Goal: Information Seeking & Learning: Learn about a topic

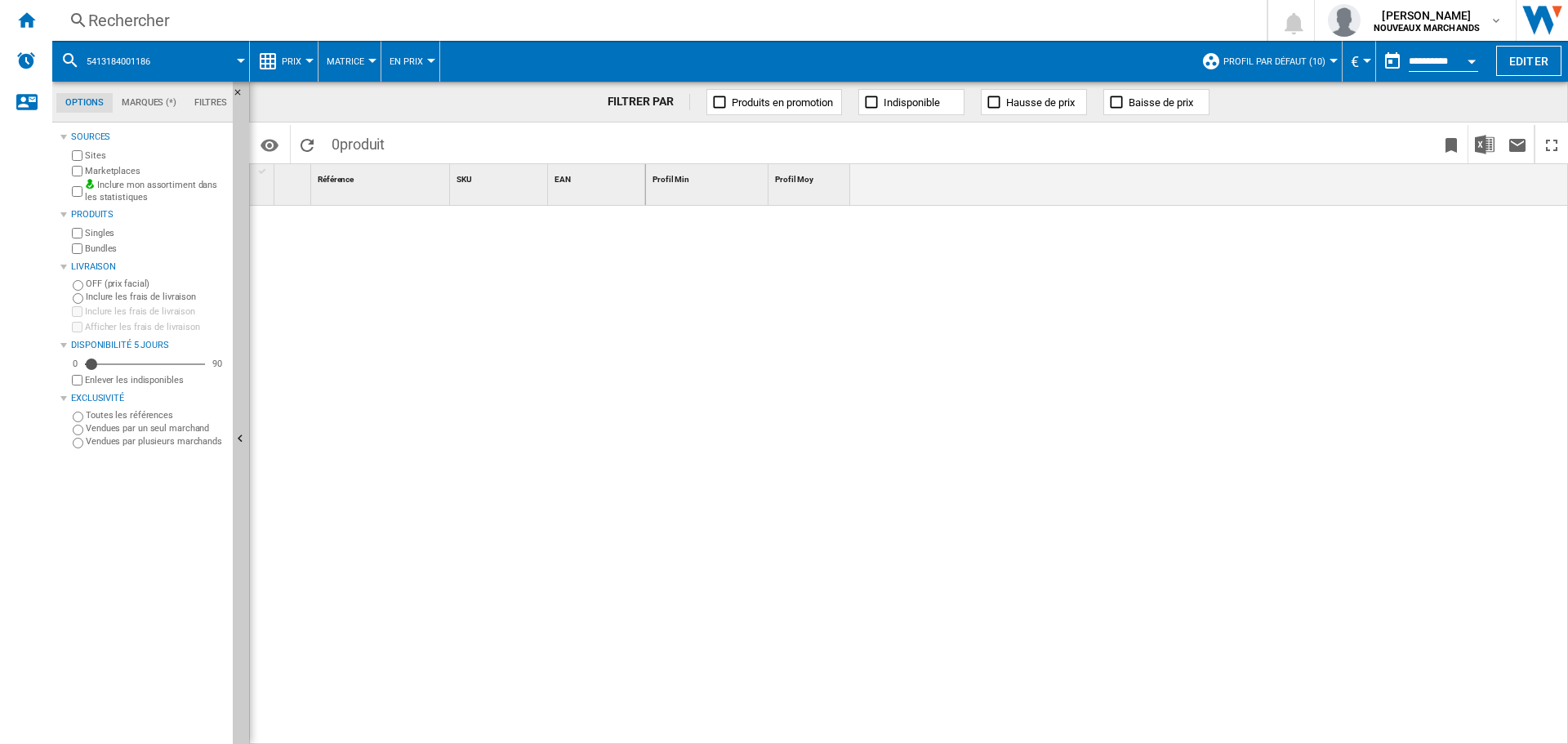
click at [254, 14] on div "Rechercher" at bounding box center [656, 20] width 1136 height 23
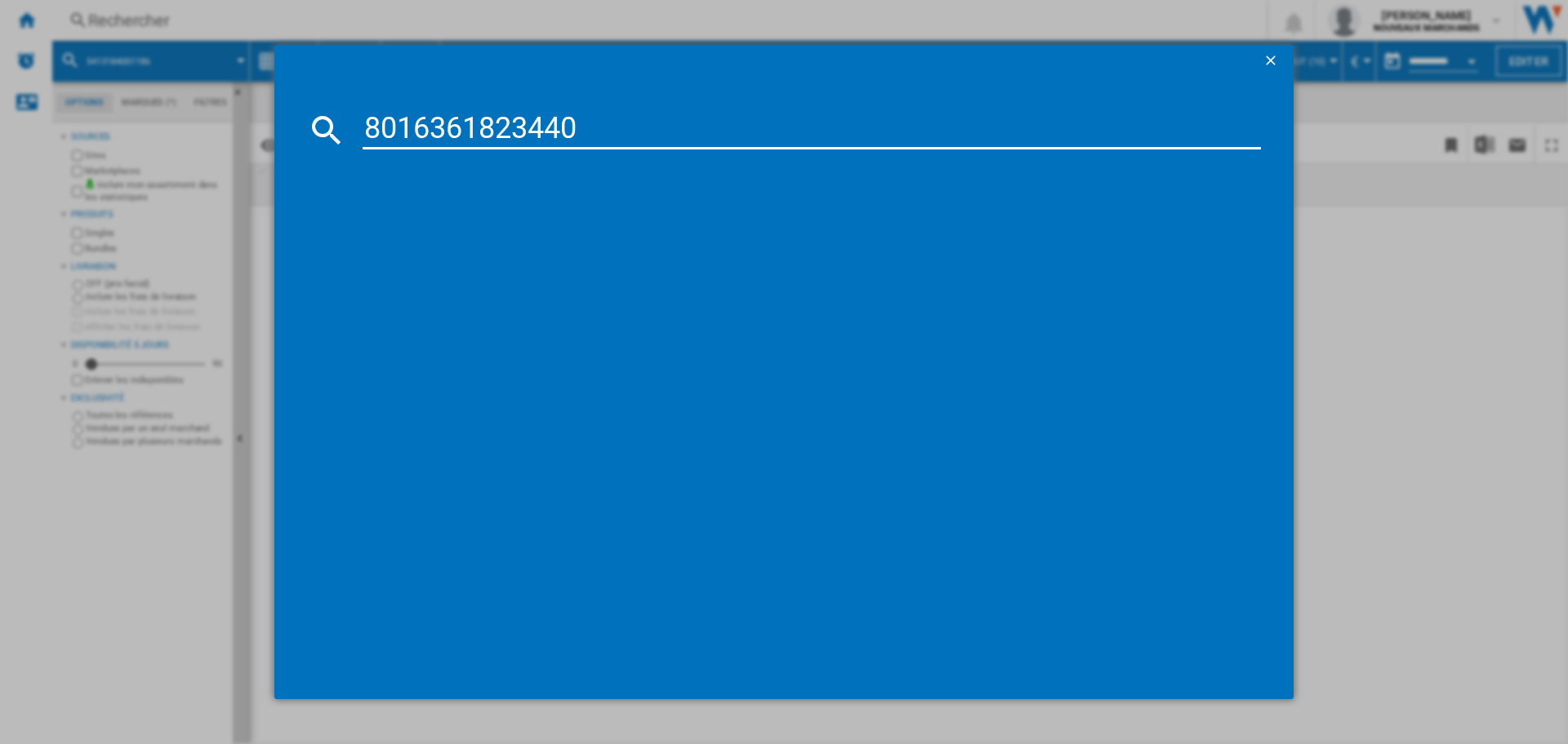
type input "8016361823440"
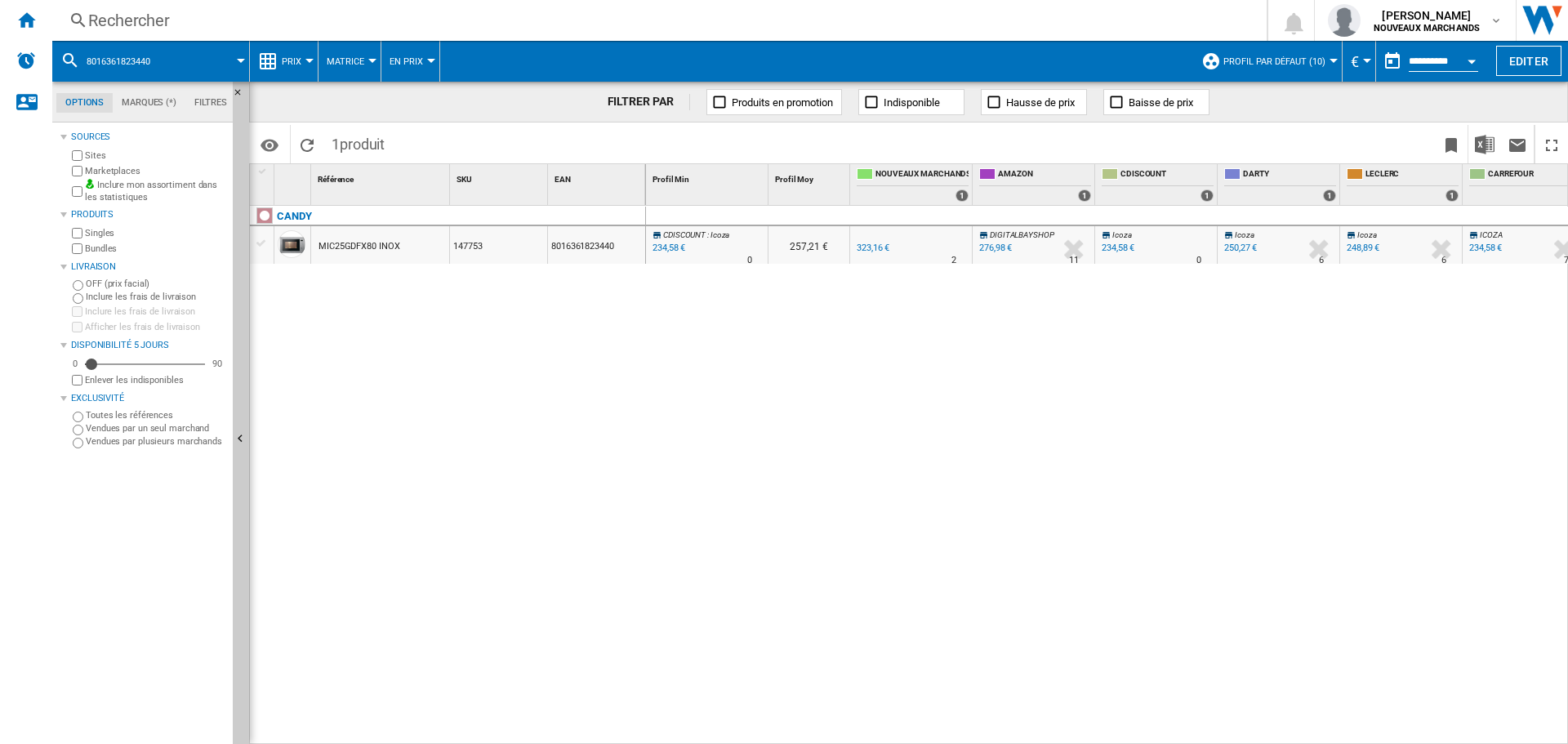
click at [1124, 245] on div "234,58 €" at bounding box center [1118, 248] width 33 height 11
click at [1244, 247] on div "250,27 €" at bounding box center [1240, 248] width 33 height 11
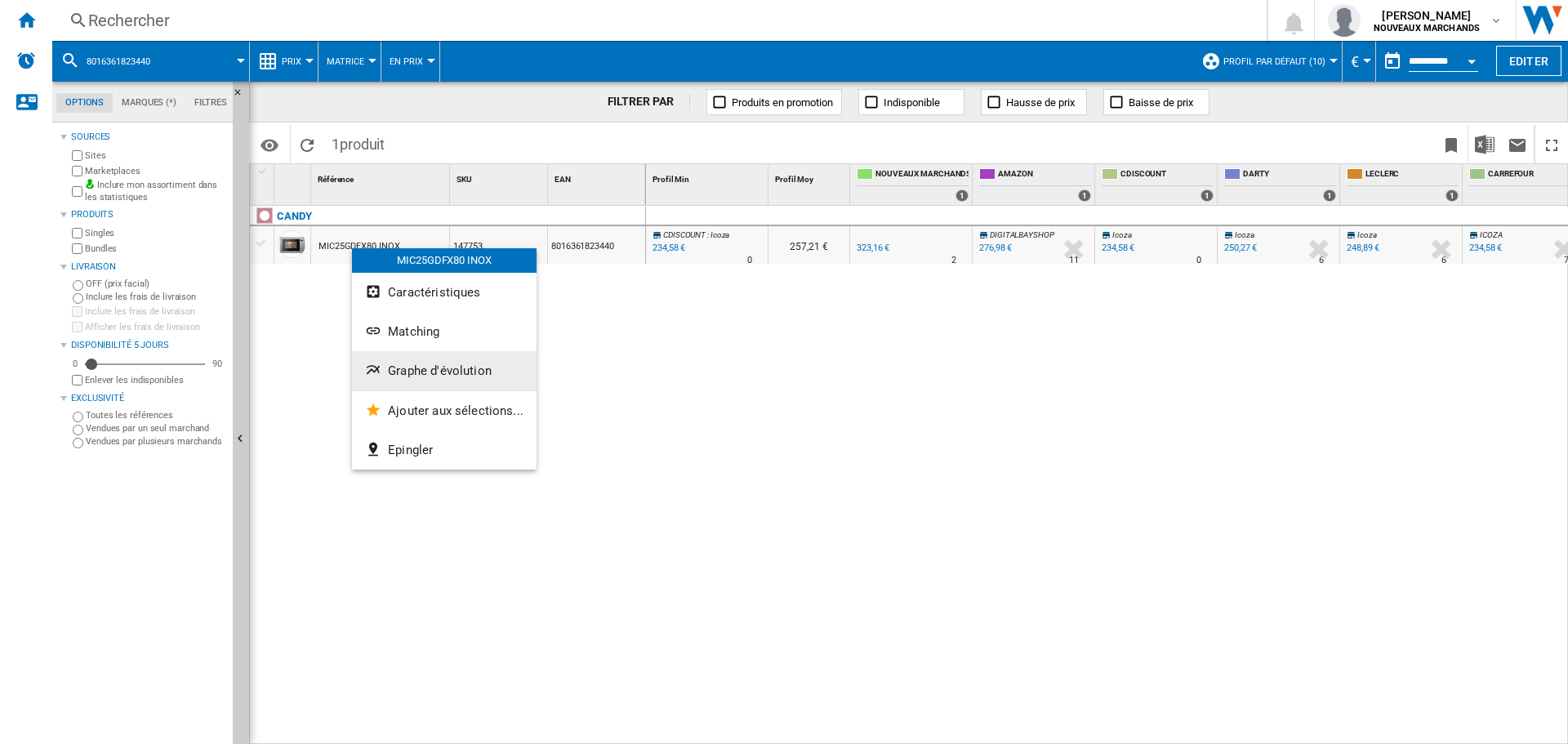
click at [456, 366] on span "Graphe d'évolution" at bounding box center [439, 370] width 104 height 14
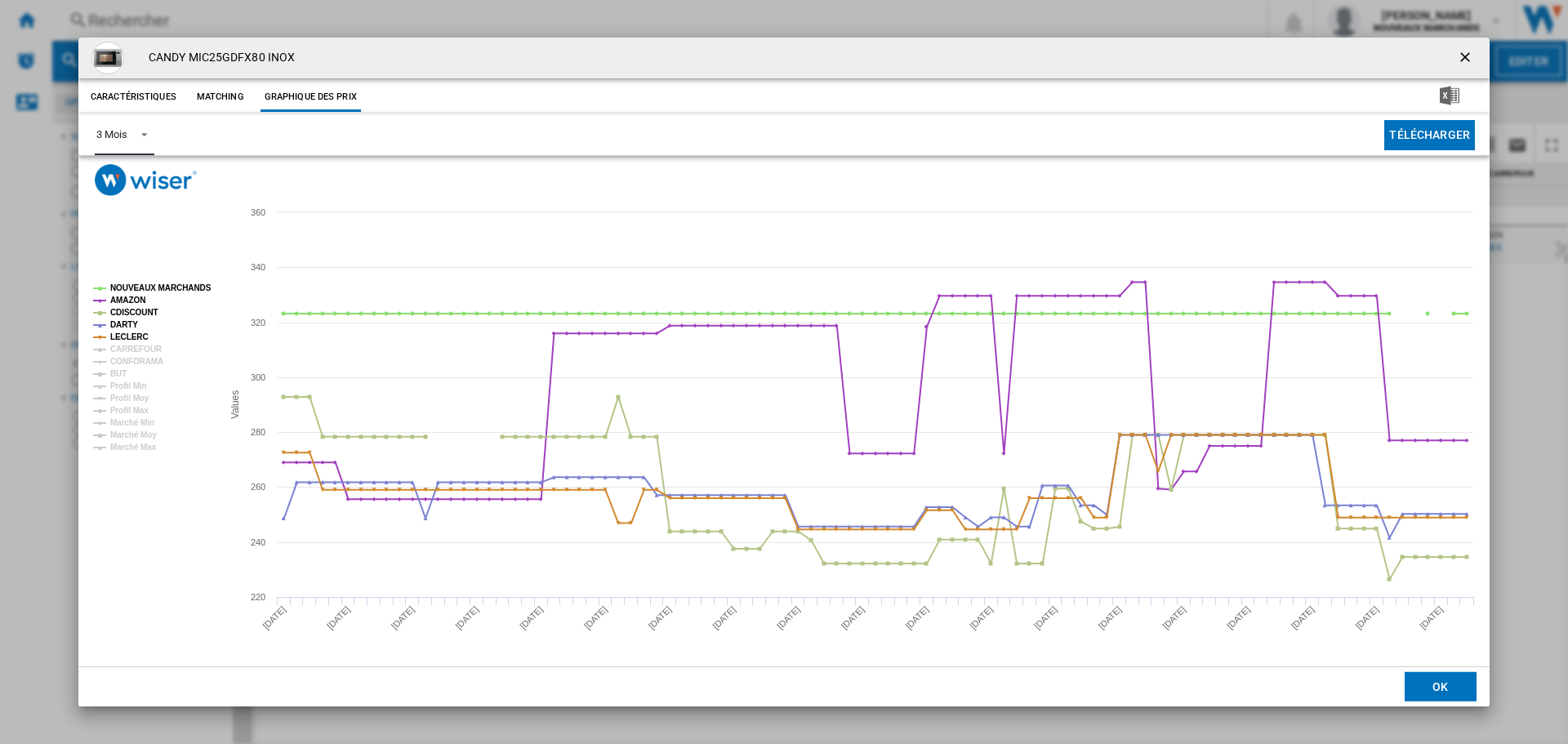
click at [116, 132] on div "3 Mois" at bounding box center [111, 134] width 30 height 13
click at [150, 178] on md-option "6 Mois" at bounding box center [139, 174] width 111 height 40
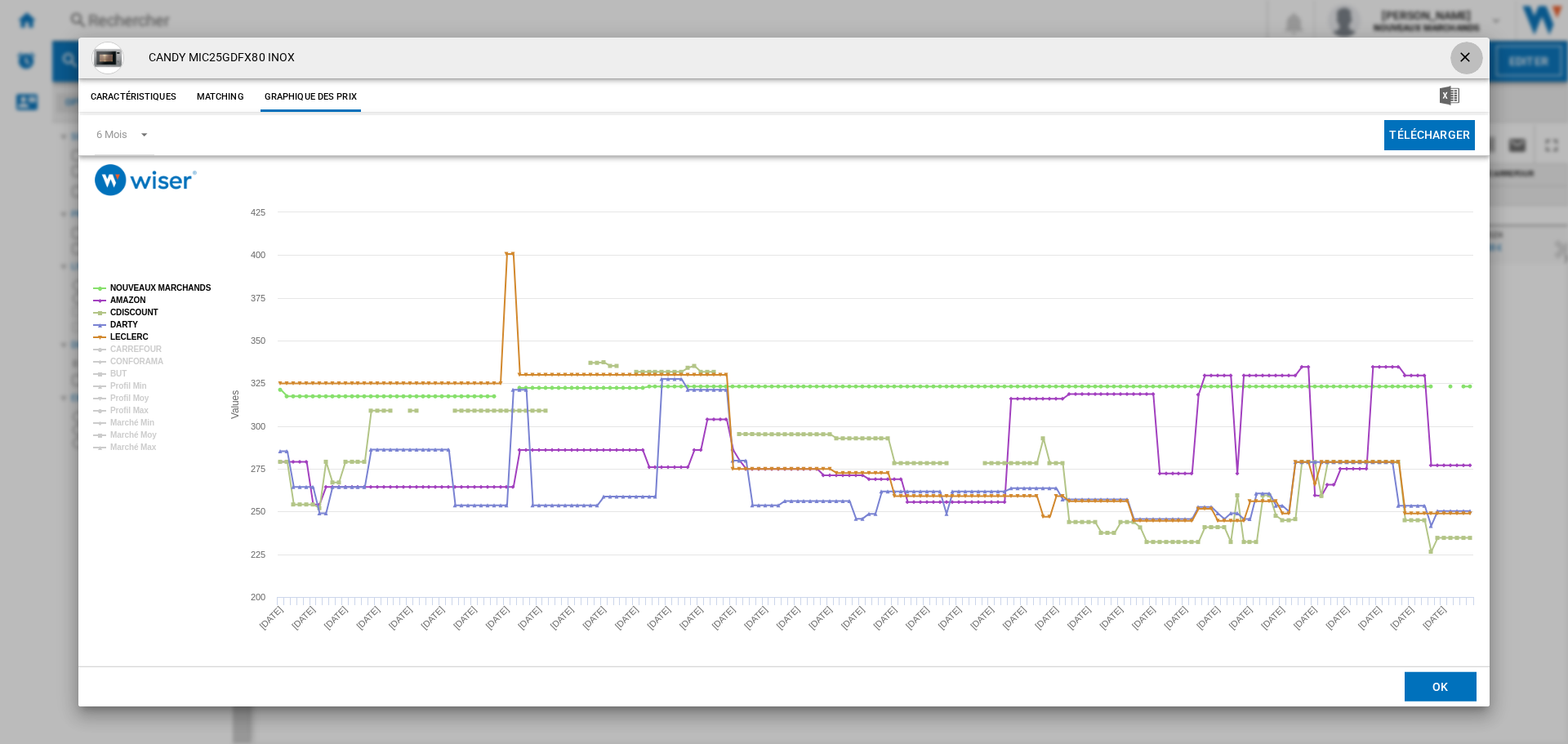
click at [1467, 57] on ng-md-icon "getI18NText('BUTTONS.CLOSE_DIALOG')" at bounding box center [1466, 58] width 19 height 19
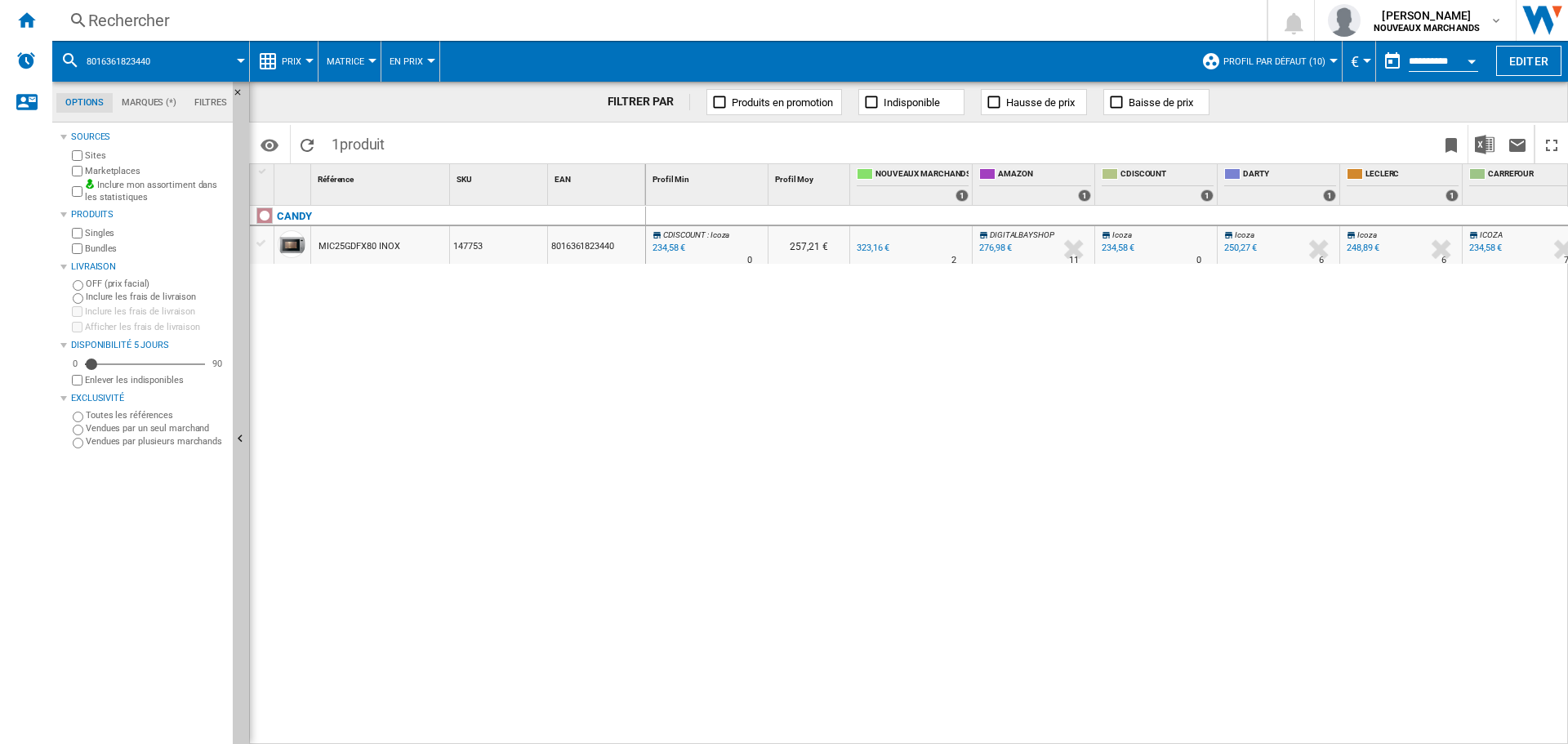
click at [174, 13] on div "Rechercher" at bounding box center [656, 20] width 1136 height 23
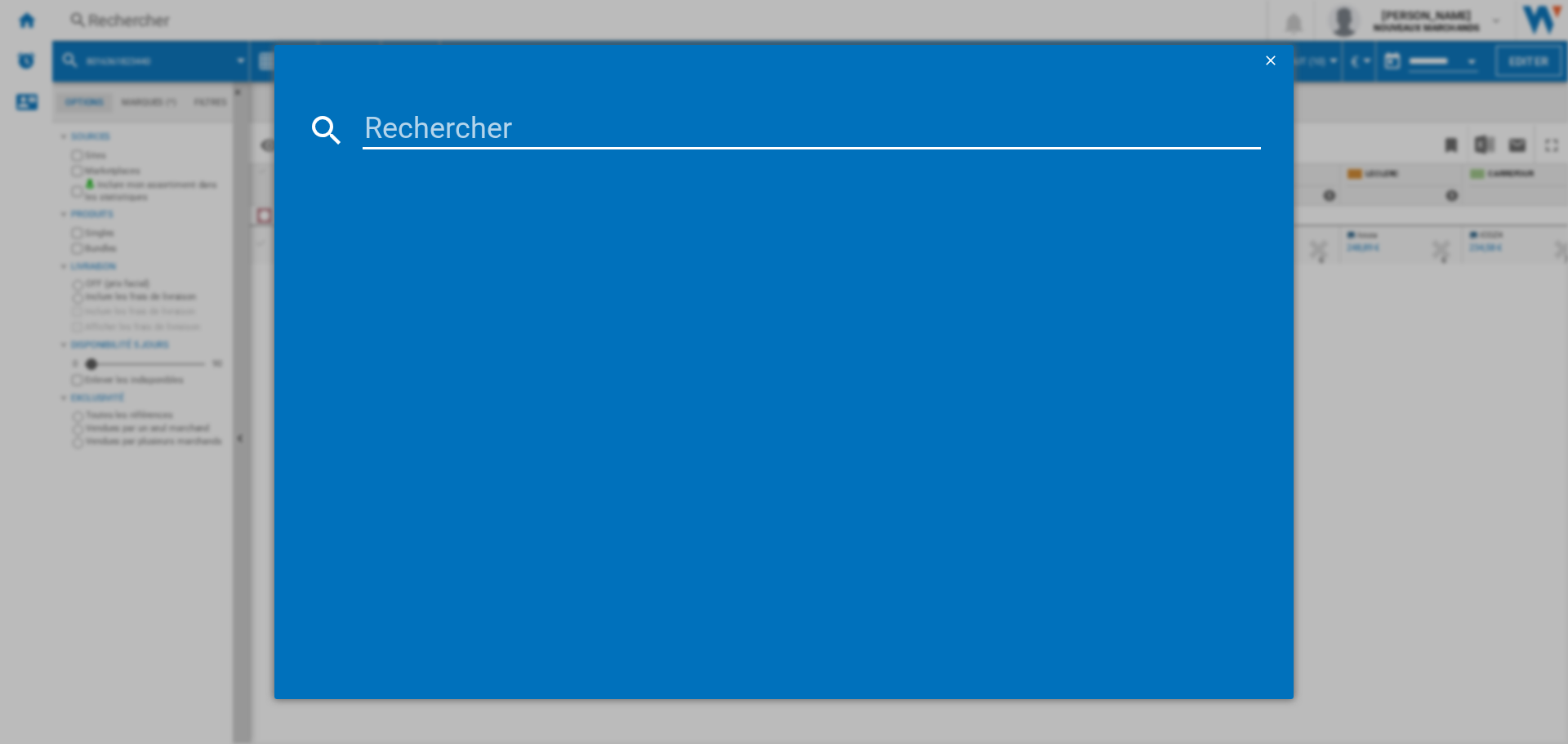
click at [447, 130] on input at bounding box center [811, 130] width 898 height 40
type input "8059019041094"
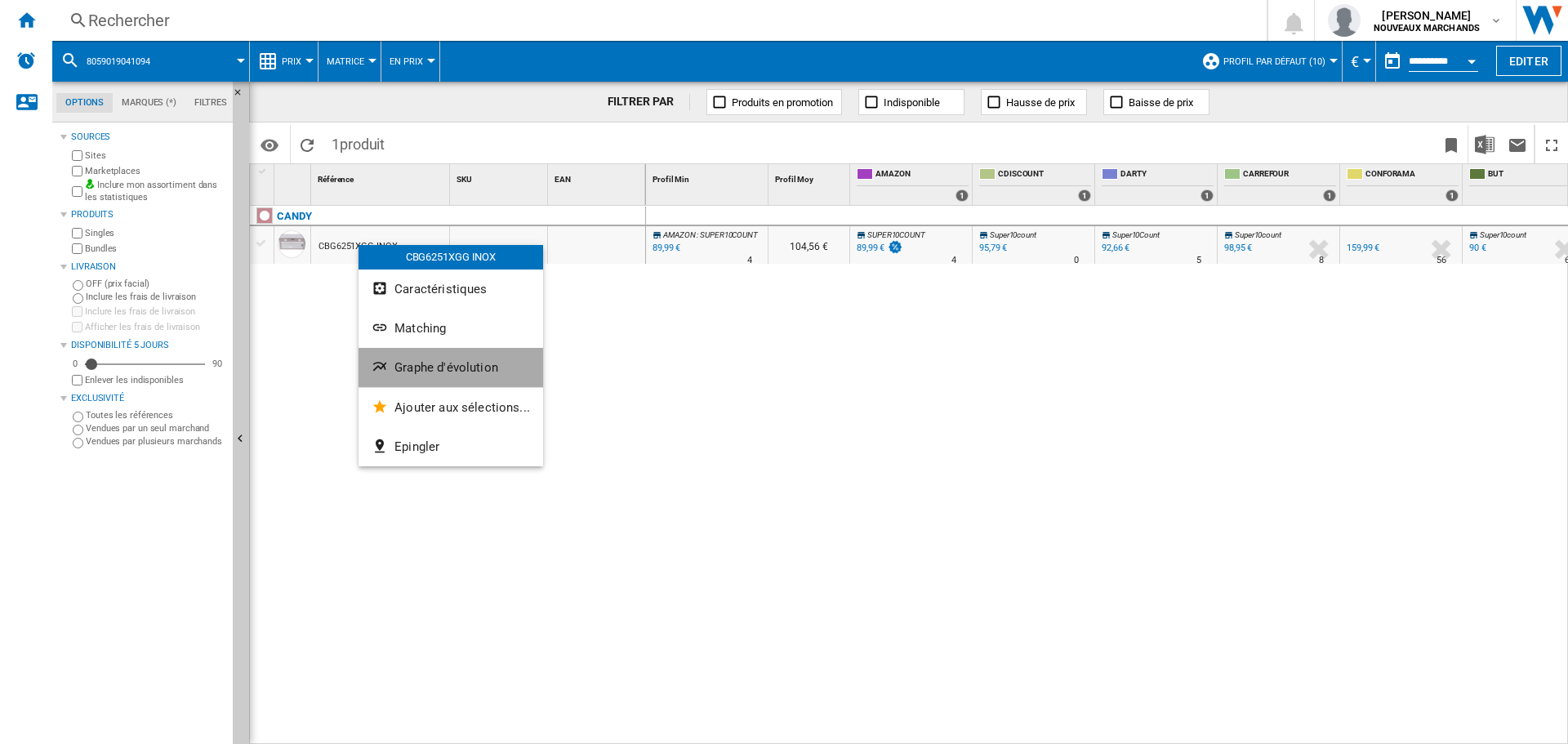
click at [451, 372] on span "Graphe d'évolution" at bounding box center [446, 367] width 104 height 14
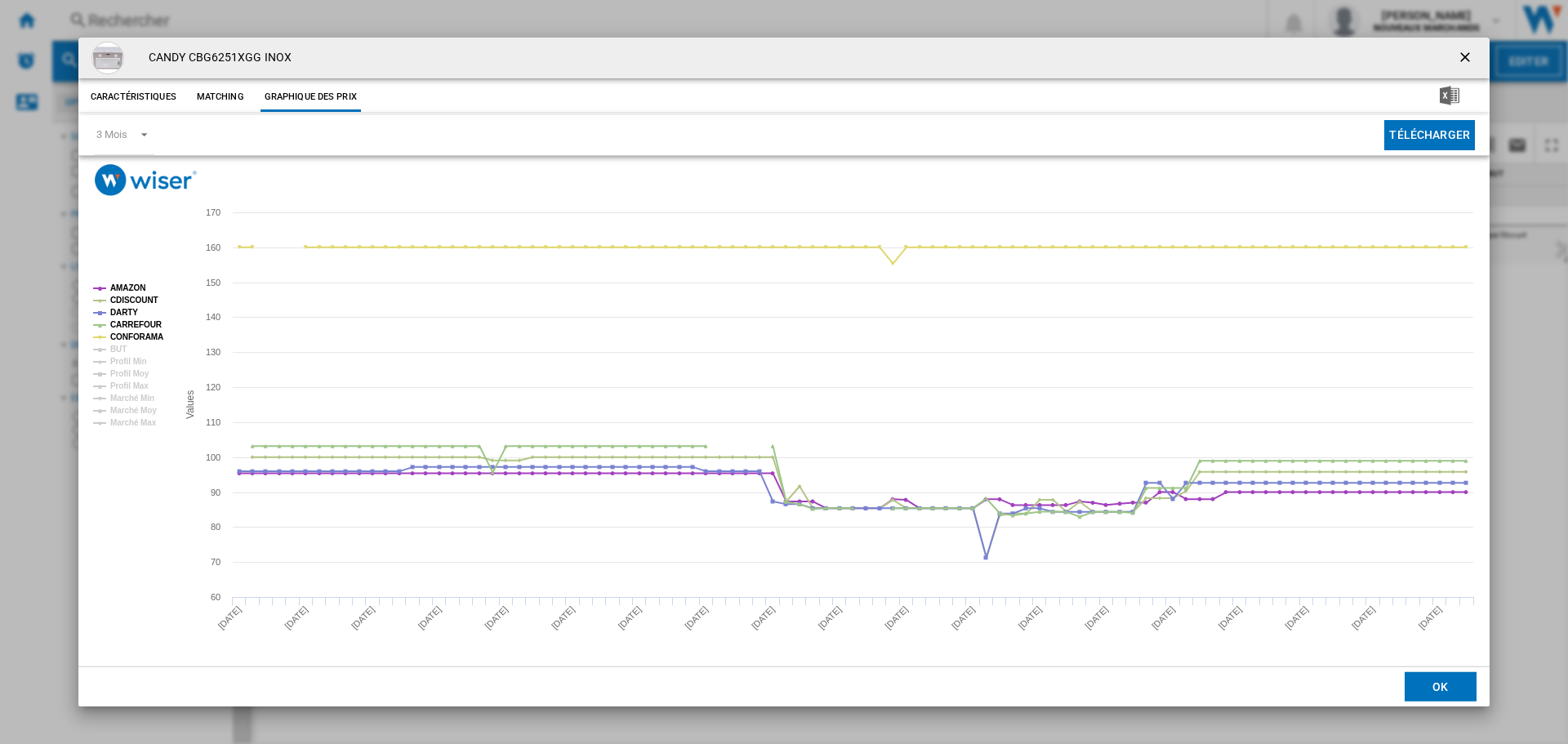
click at [1463, 58] on ng-md-icon "getI18NText('BUTTONS.CLOSE_DIALOG')" at bounding box center [1466, 58] width 19 height 19
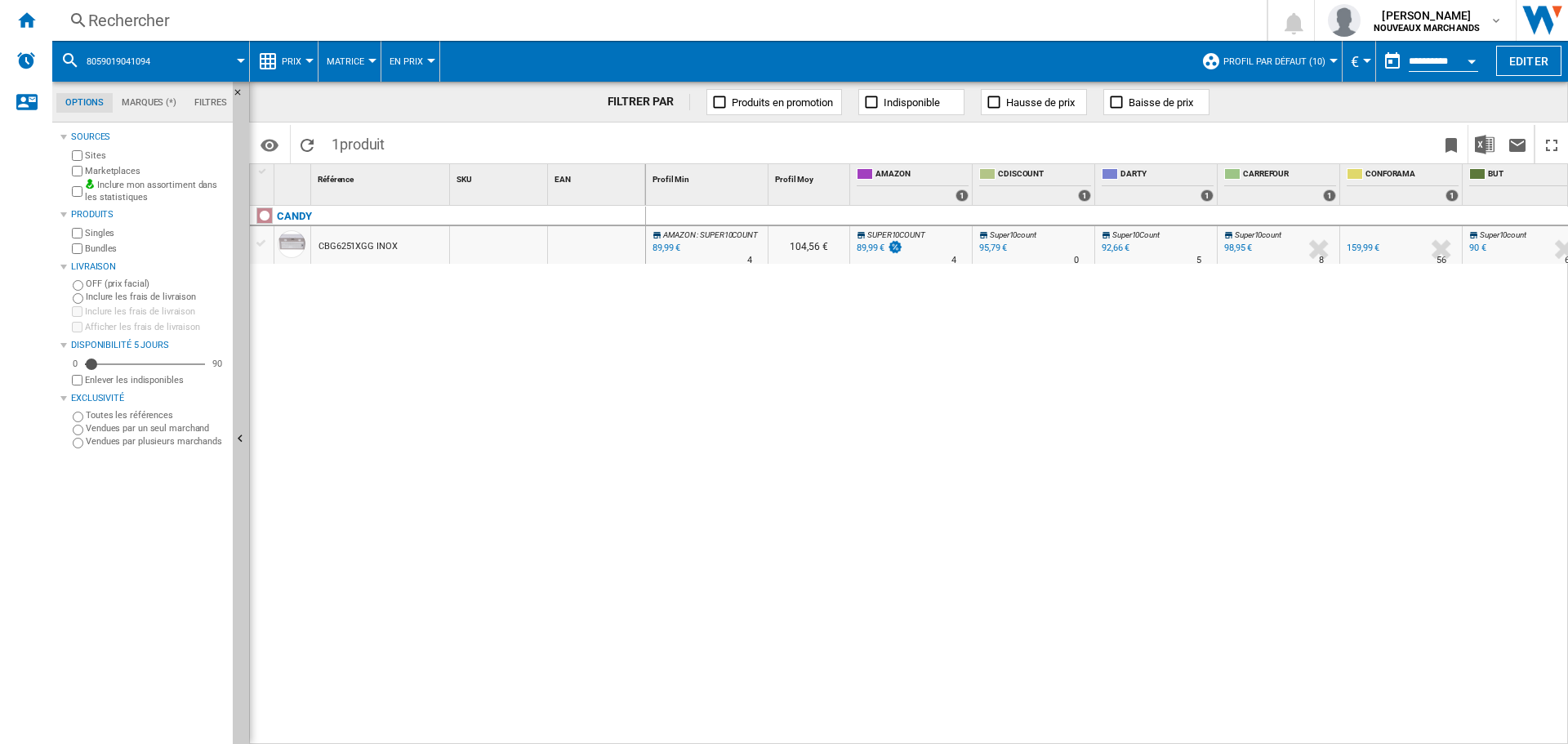
click at [672, 248] on div "89,99 €" at bounding box center [666, 248] width 30 height 16
click at [152, 18] on div "Rechercher" at bounding box center [656, 20] width 1136 height 23
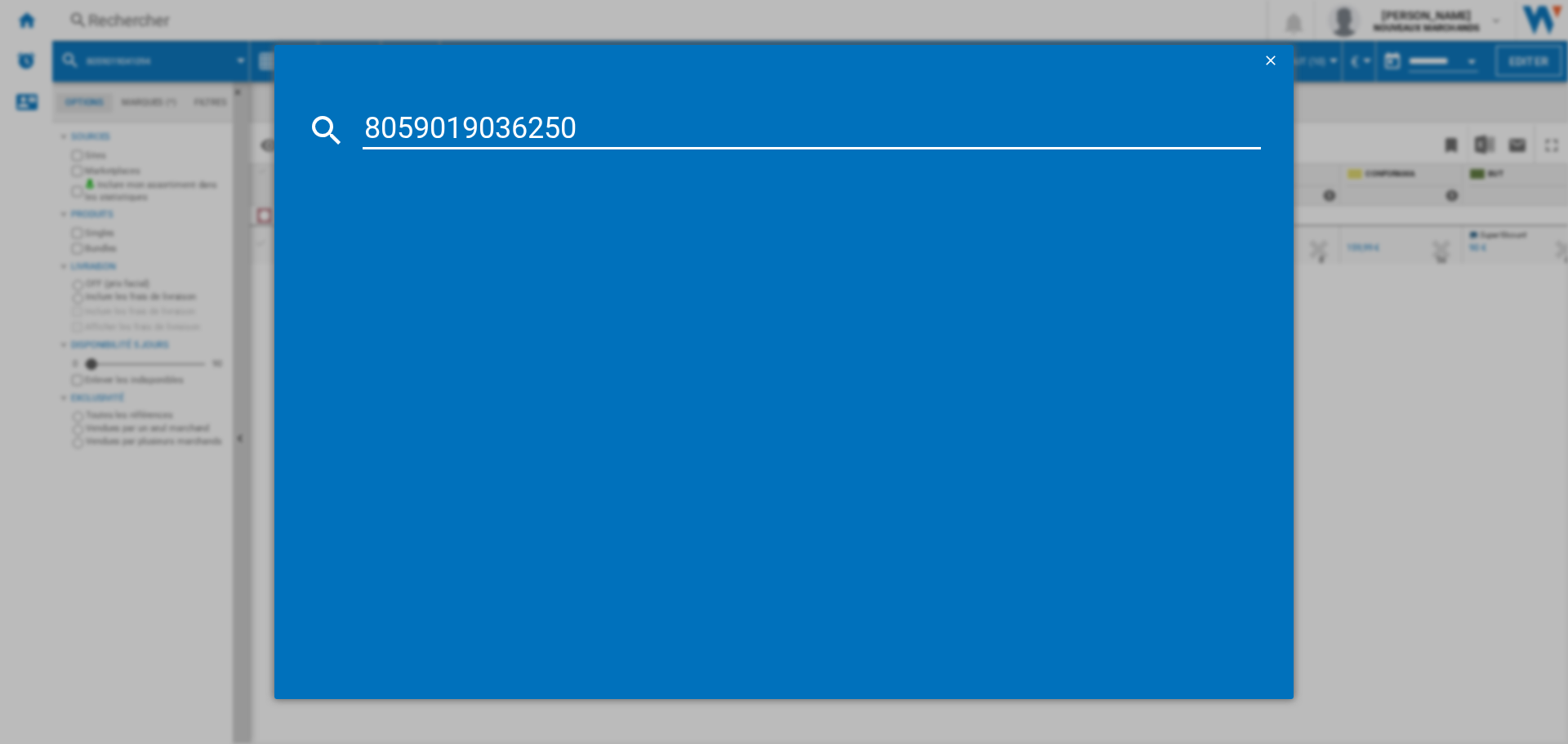
type input "8059019036250"
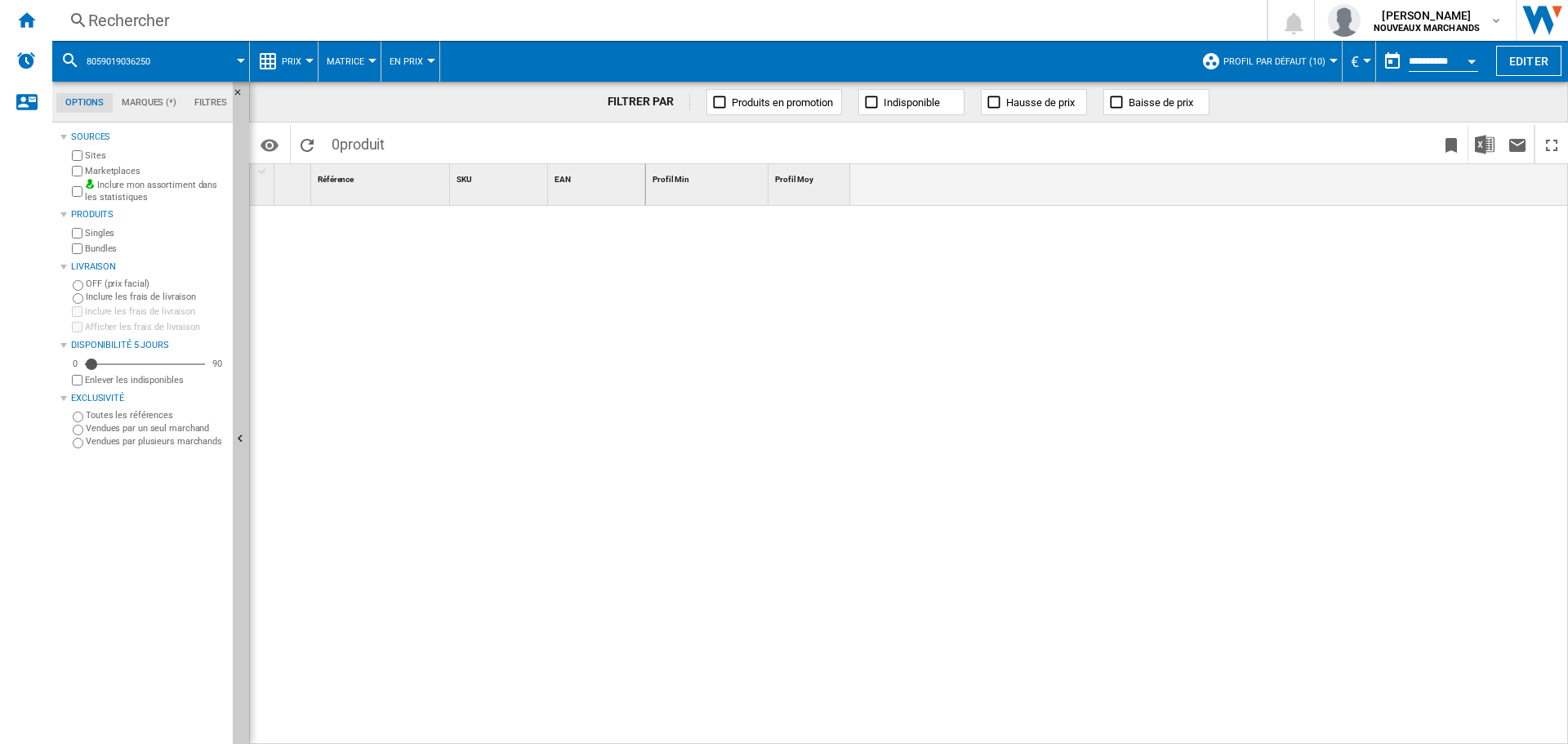
click at [210, 29] on div "Rechercher" at bounding box center [656, 20] width 1136 height 23
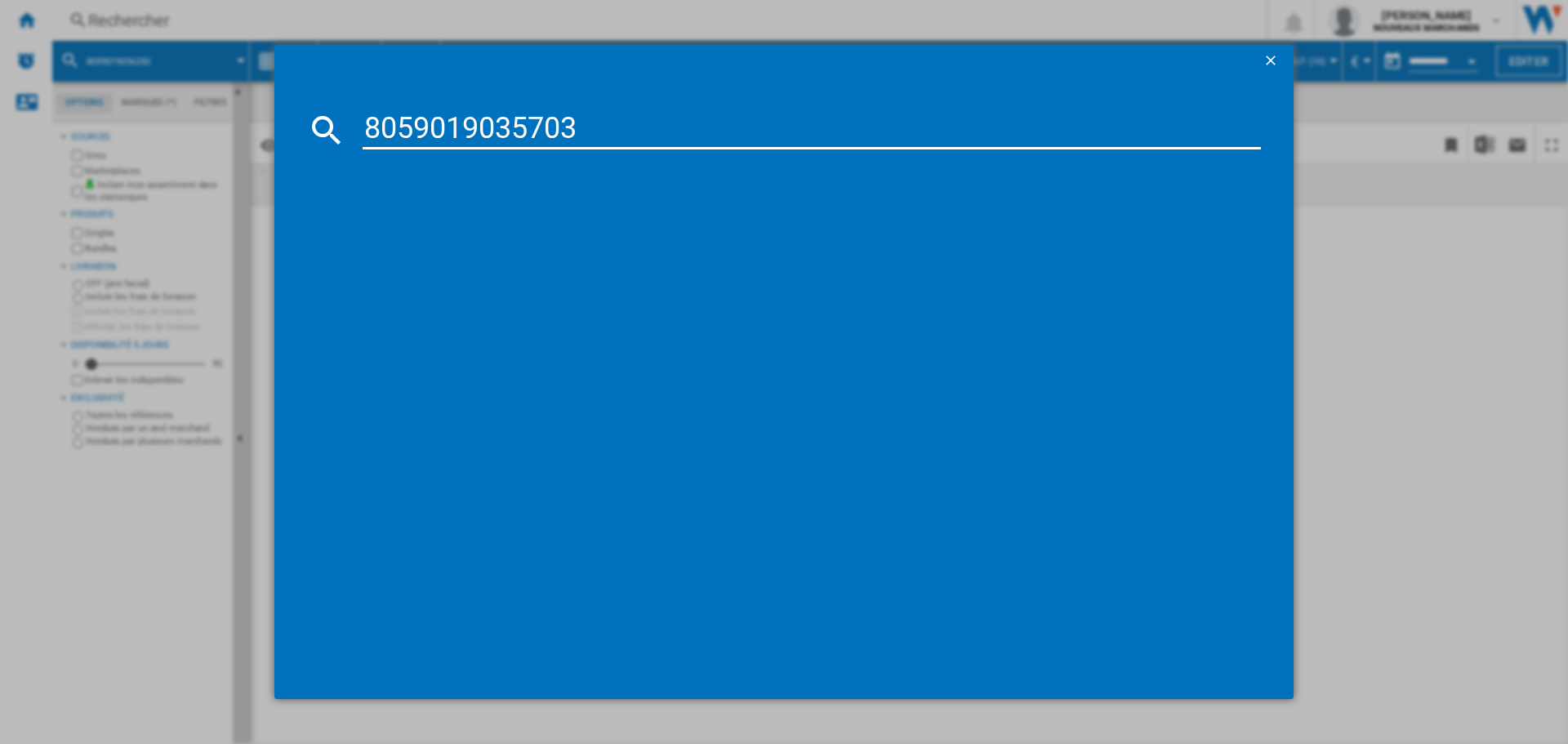
type input "8059019035703"
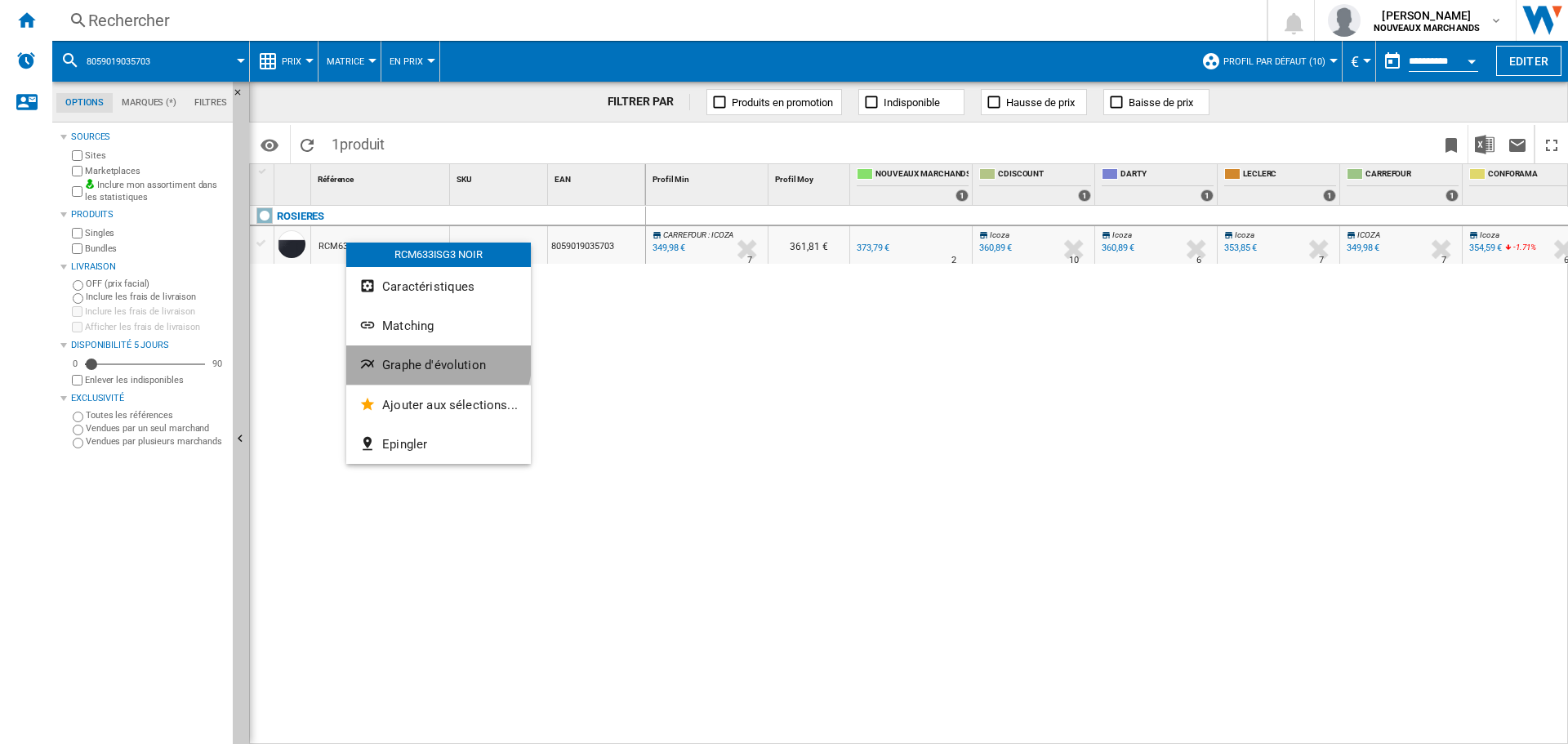
click at [420, 356] on button "Graphe d'évolution" at bounding box center [438, 365] width 185 height 40
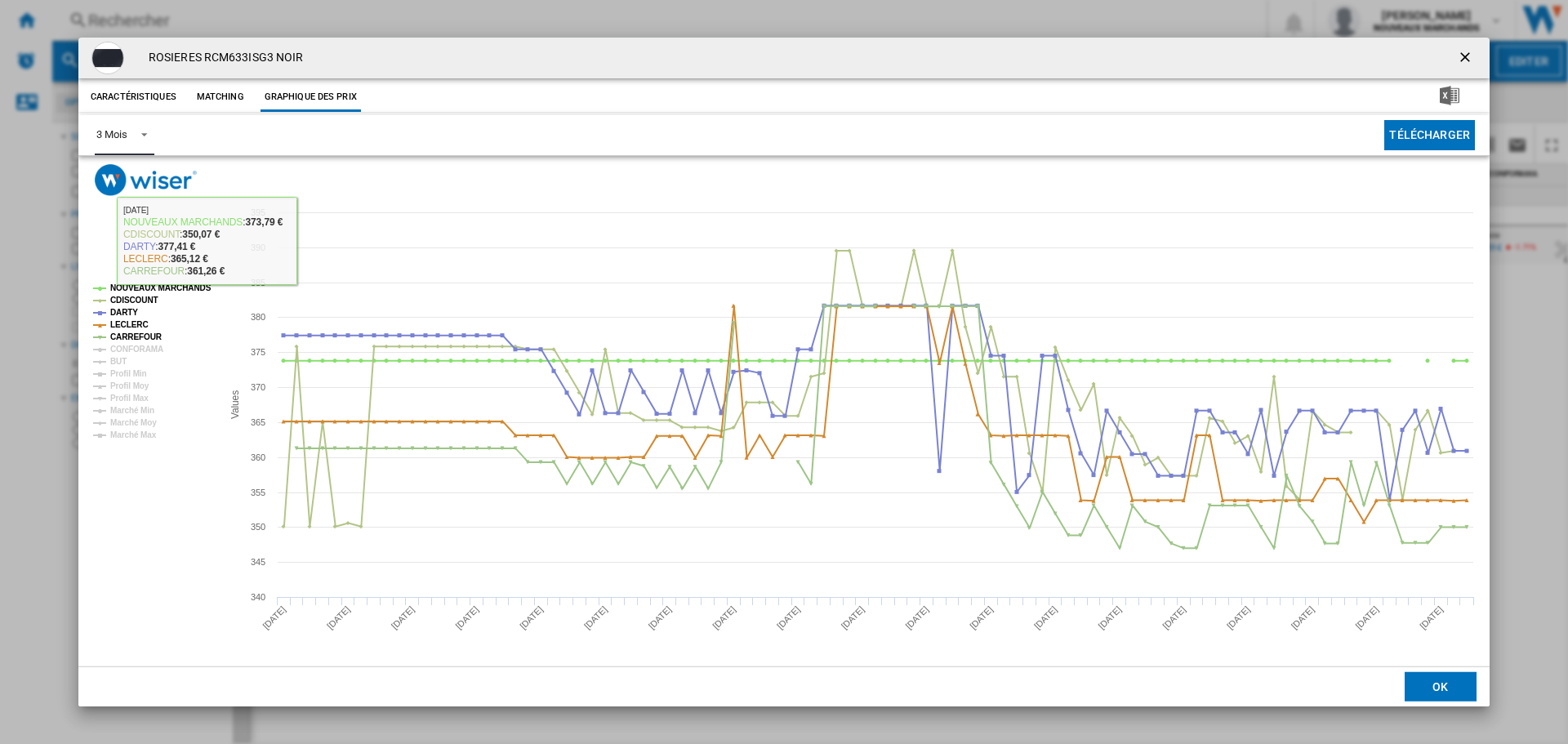
click at [112, 134] on div "3 Mois" at bounding box center [111, 134] width 30 height 13
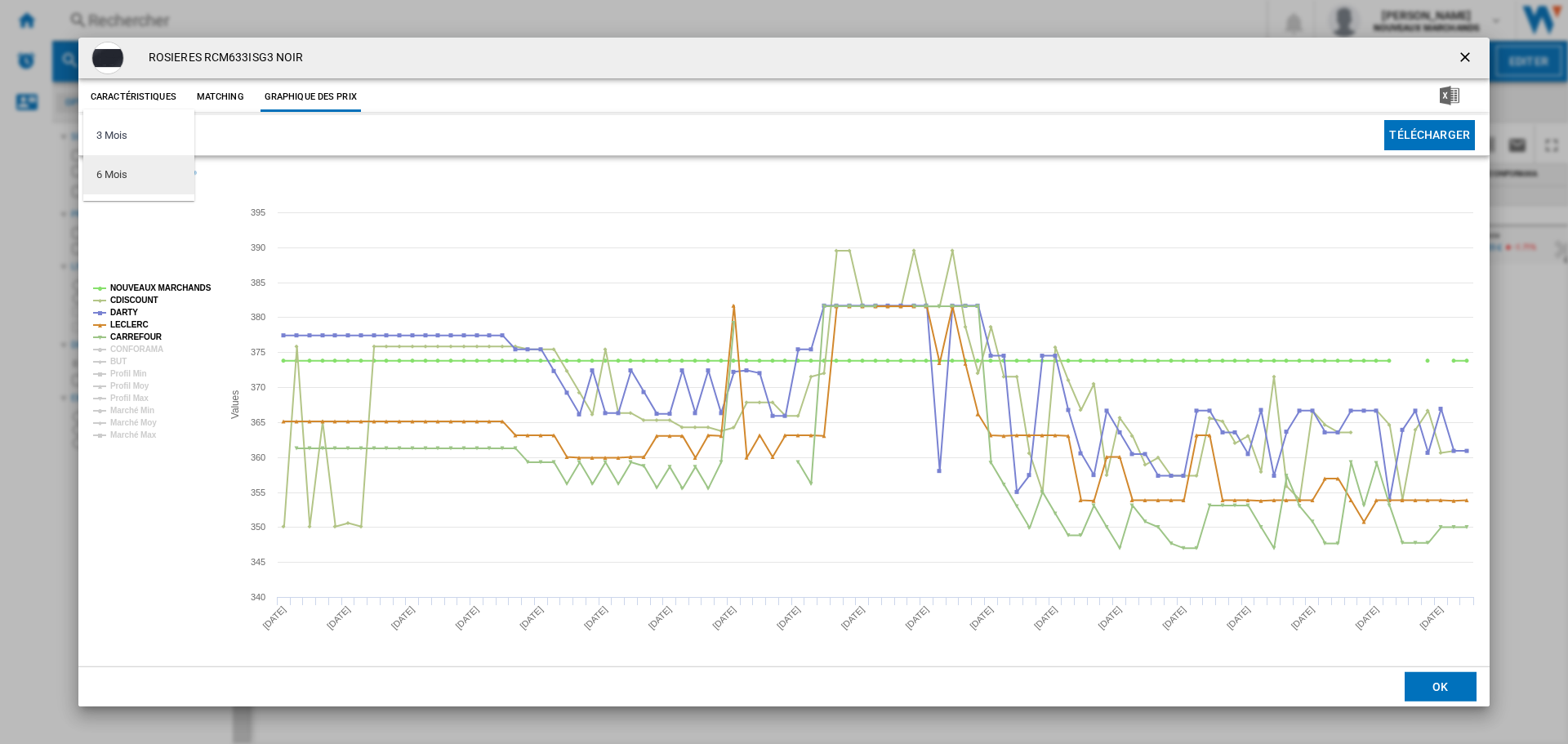
click at [144, 180] on md-option "6 Mois" at bounding box center [139, 174] width 111 height 40
